Goal: Navigation & Orientation: Find specific page/section

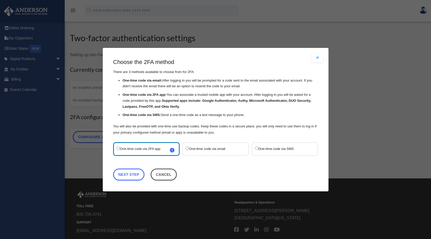
click at [317, 59] on button "Close modal" at bounding box center [317, 57] width 11 height 9
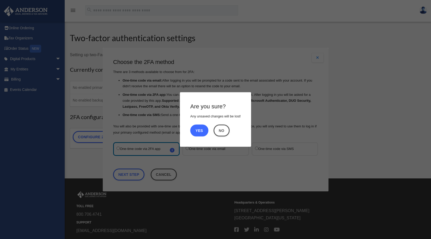
click at [207, 131] on button "Yes" at bounding box center [199, 131] width 18 height 12
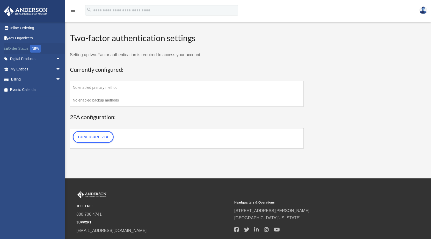
click at [19, 47] on link "Order Status NEW" at bounding box center [36, 48] width 65 height 11
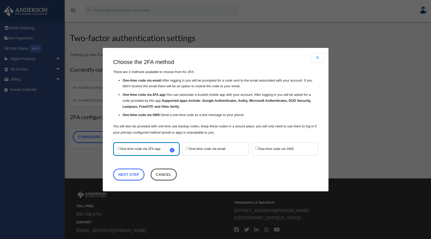
click at [315, 59] on button "Close modal" at bounding box center [317, 57] width 11 height 9
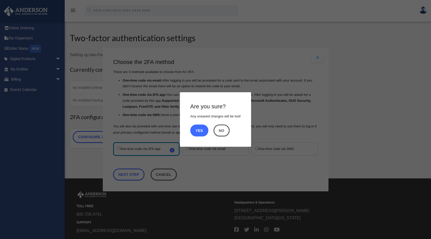
click at [199, 129] on button "Yes" at bounding box center [199, 131] width 18 height 12
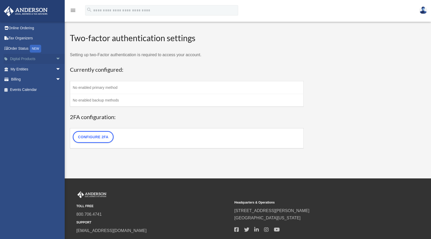
click at [31, 59] on link "Digital Products arrow_drop_down" at bounding box center [36, 59] width 65 height 10
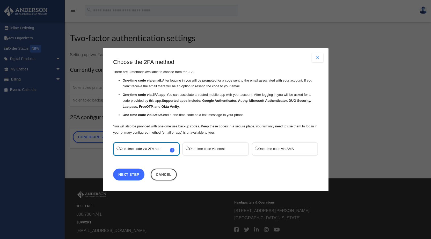
click at [121, 175] on link "Next Step" at bounding box center [128, 174] width 31 height 12
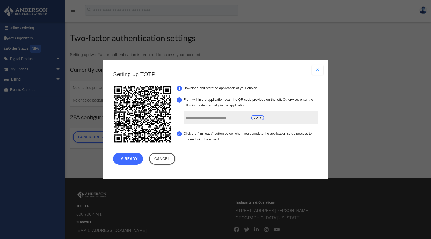
click at [127, 158] on button "I'm Ready" at bounding box center [128, 159] width 30 height 12
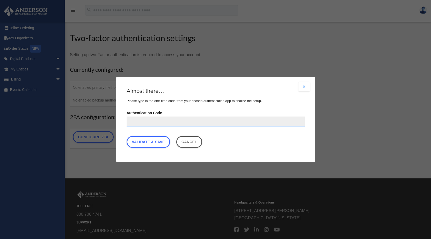
click at [133, 118] on input "Authentication Code" at bounding box center [216, 122] width 178 height 10
type input "******"
click at [139, 143] on link "Validate & Save" at bounding box center [149, 142] width 44 height 12
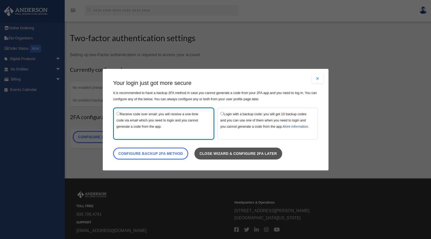
click at [237, 156] on link "Close wizard & configure 2FA later" at bounding box center [238, 153] width 88 height 12
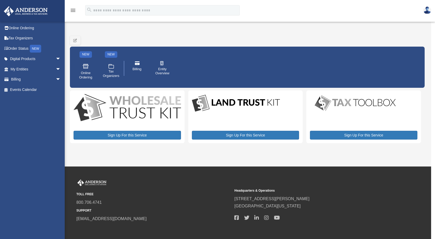
click at [141, 107] on img at bounding box center [127, 108] width 107 height 28
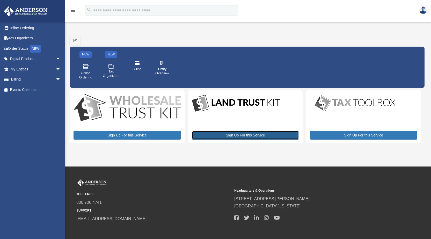
click at [238, 138] on link "Sign Up For this Service" at bounding box center [245, 135] width 107 height 9
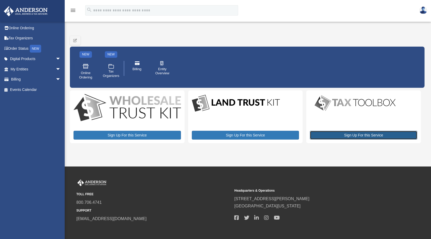
click at [371, 132] on link "Sign Up For this Service" at bounding box center [363, 135] width 107 height 9
click at [47, 67] on link "My Entities arrow_drop_down" at bounding box center [36, 69] width 65 height 10
click at [31, 69] on link "My Entities arrow_drop_down" at bounding box center [36, 69] width 65 height 10
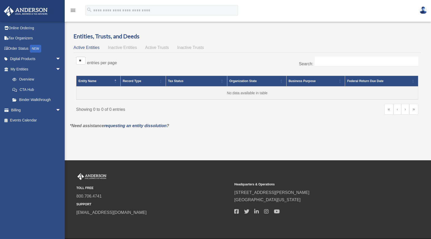
click at [120, 47] on span "Inactive Entities" at bounding box center [122, 47] width 29 height 4
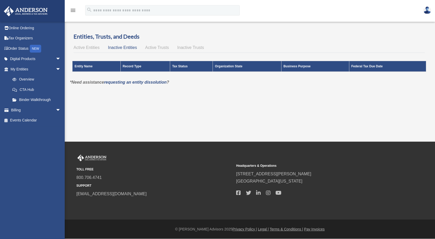
click at [156, 46] on span "Active Trusts" at bounding box center [157, 47] width 24 height 4
click at [86, 47] on span "Active Entities" at bounding box center [87, 47] width 26 height 4
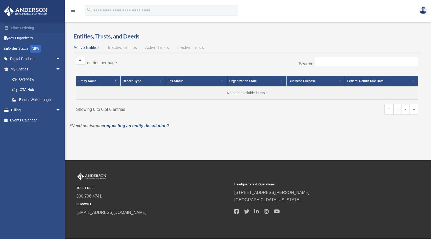
click at [15, 27] on link "Online Ordering" at bounding box center [36, 28] width 65 height 10
click at [73, 10] on icon "menu" at bounding box center [73, 10] width 6 height 6
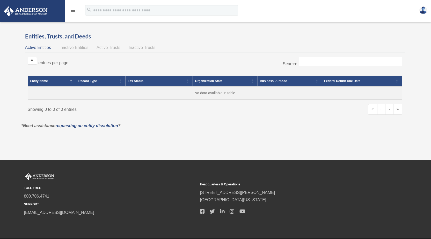
click at [73, 10] on icon "menu" at bounding box center [73, 10] width 6 height 6
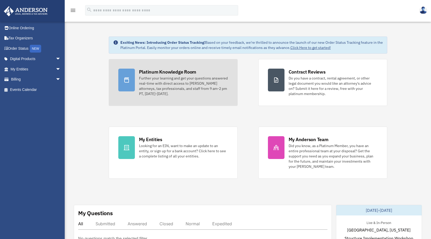
click at [126, 80] on icon at bounding box center [127, 80] width 6 height 6
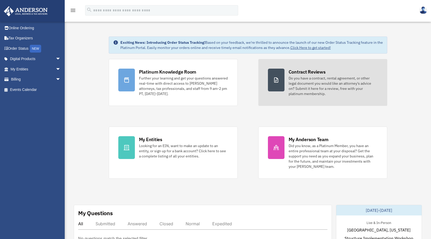
click at [308, 76] on div "Do you have a contract, rental agreement, or other legal document you would lik…" at bounding box center [333, 86] width 89 height 21
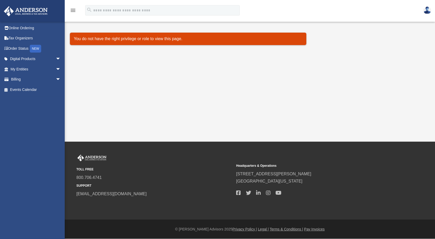
click at [69, 12] on div "menu" at bounding box center [73, 10] width 17 height 13
click at [71, 10] on icon "menu" at bounding box center [73, 10] width 6 height 6
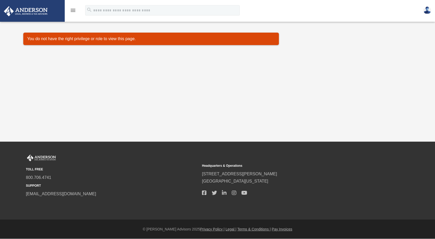
click at [71, 10] on icon "menu" at bounding box center [73, 10] width 6 height 6
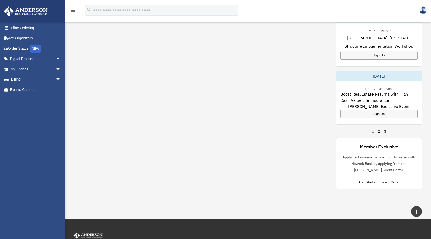
scroll to position [386, 0]
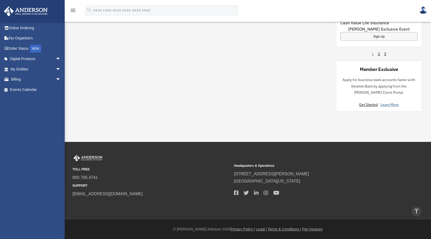
click at [394, 104] on link "Learn More" at bounding box center [390, 104] width 18 height 5
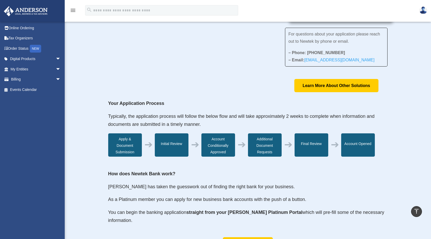
scroll to position [78, 0]
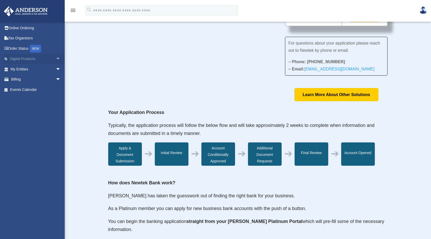
click at [21, 59] on link "Digital Products arrow_drop_down" at bounding box center [36, 59] width 65 height 10
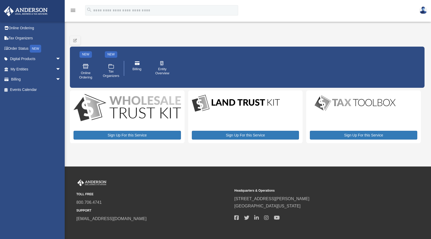
click at [422, 11] on img at bounding box center [424, 10] width 8 height 8
click at [336, 35] on link "Logout" at bounding box center [346, 34] width 52 height 11
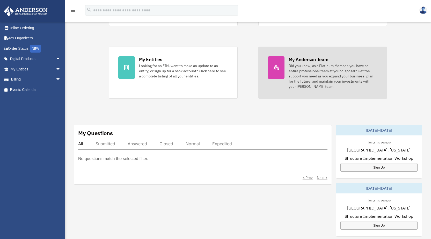
scroll to position [104, 0]
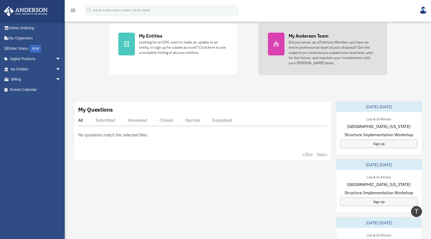
click at [297, 46] on div "Did you know, as a Platinum Member, you have an entire professional team at you…" at bounding box center [333, 53] width 89 height 26
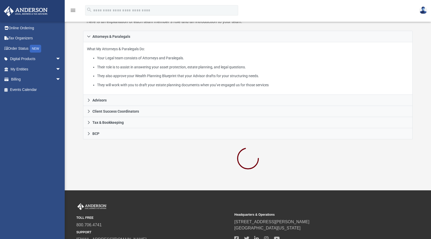
scroll to position [78, 0]
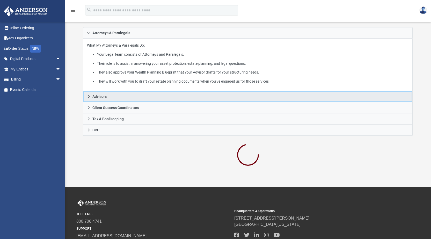
click at [90, 96] on icon at bounding box center [89, 97] width 4 height 4
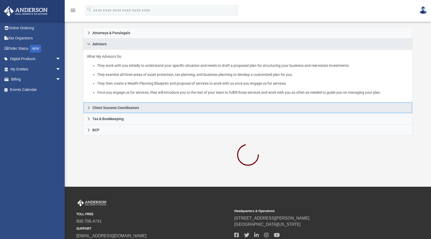
click at [89, 106] on icon at bounding box center [89, 108] width 4 height 4
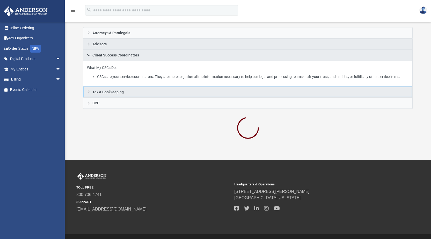
click at [91, 92] on link "Tax & Bookkeeping" at bounding box center [248, 92] width 330 height 11
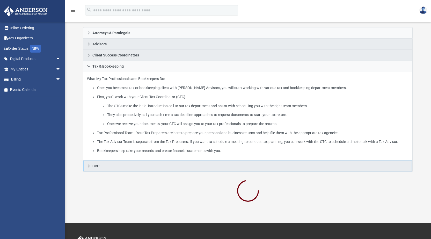
click at [92, 166] on link "BCP" at bounding box center [248, 166] width 330 height 11
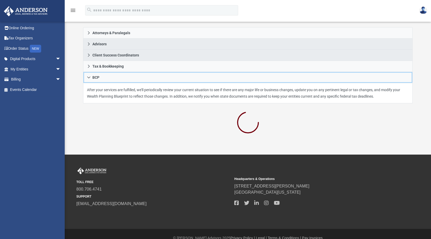
scroll to position [0, 0]
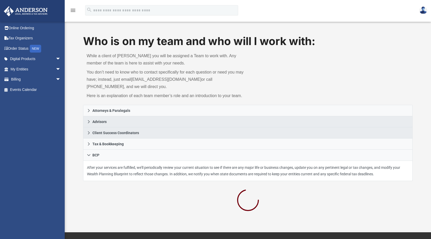
click at [423, 9] on img at bounding box center [424, 10] width 8 height 8
click at [335, 35] on link "Logout" at bounding box center [346, 34] width 52 height 11
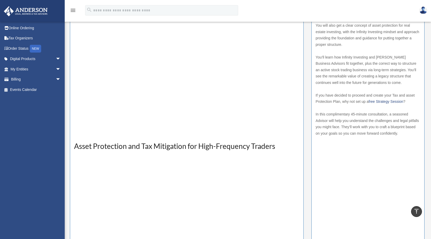
scroll to position [78, 0]
